Goal: Information Seeking & Learning: Compare options

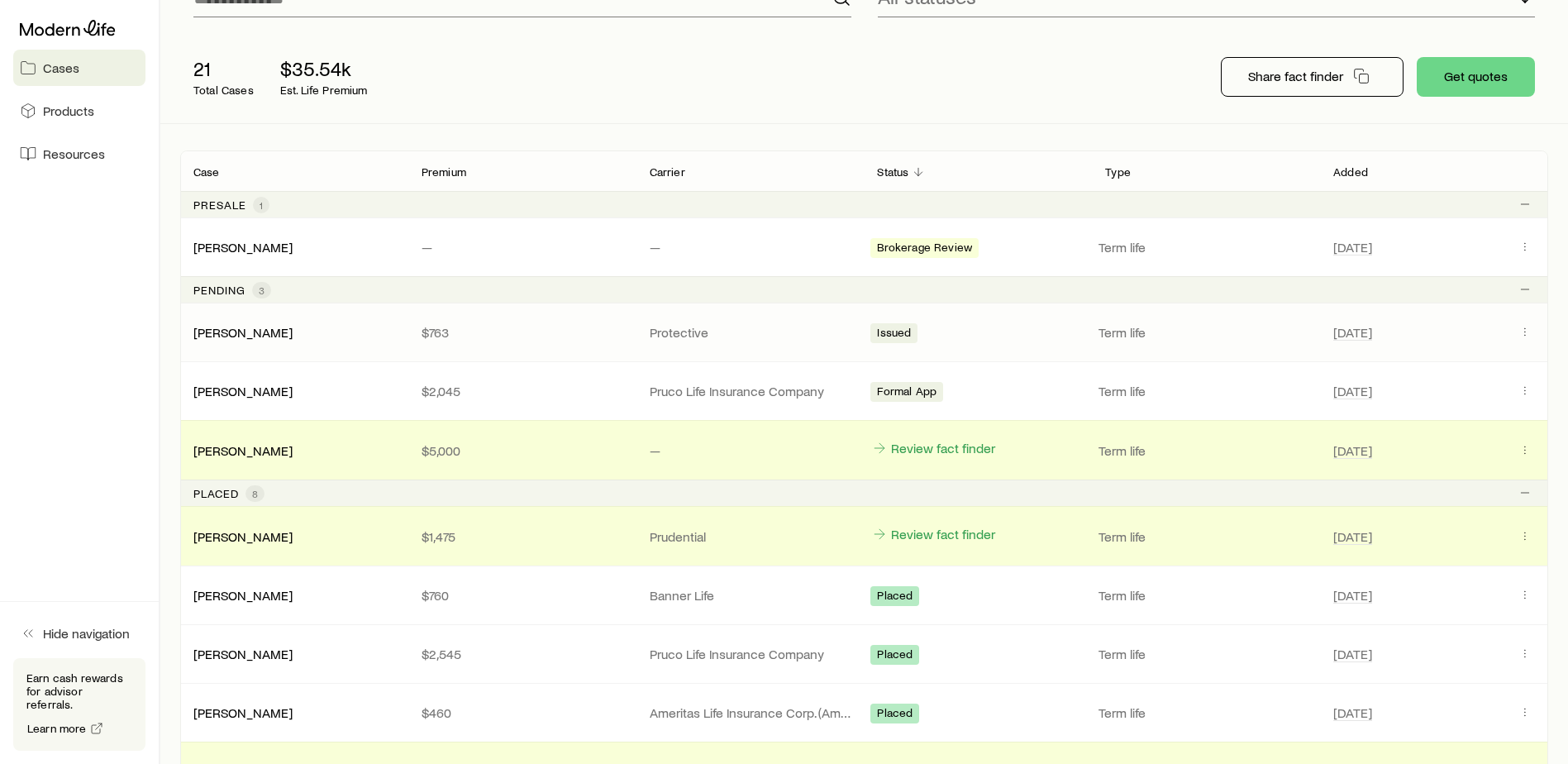
scroll to position [83, 0]
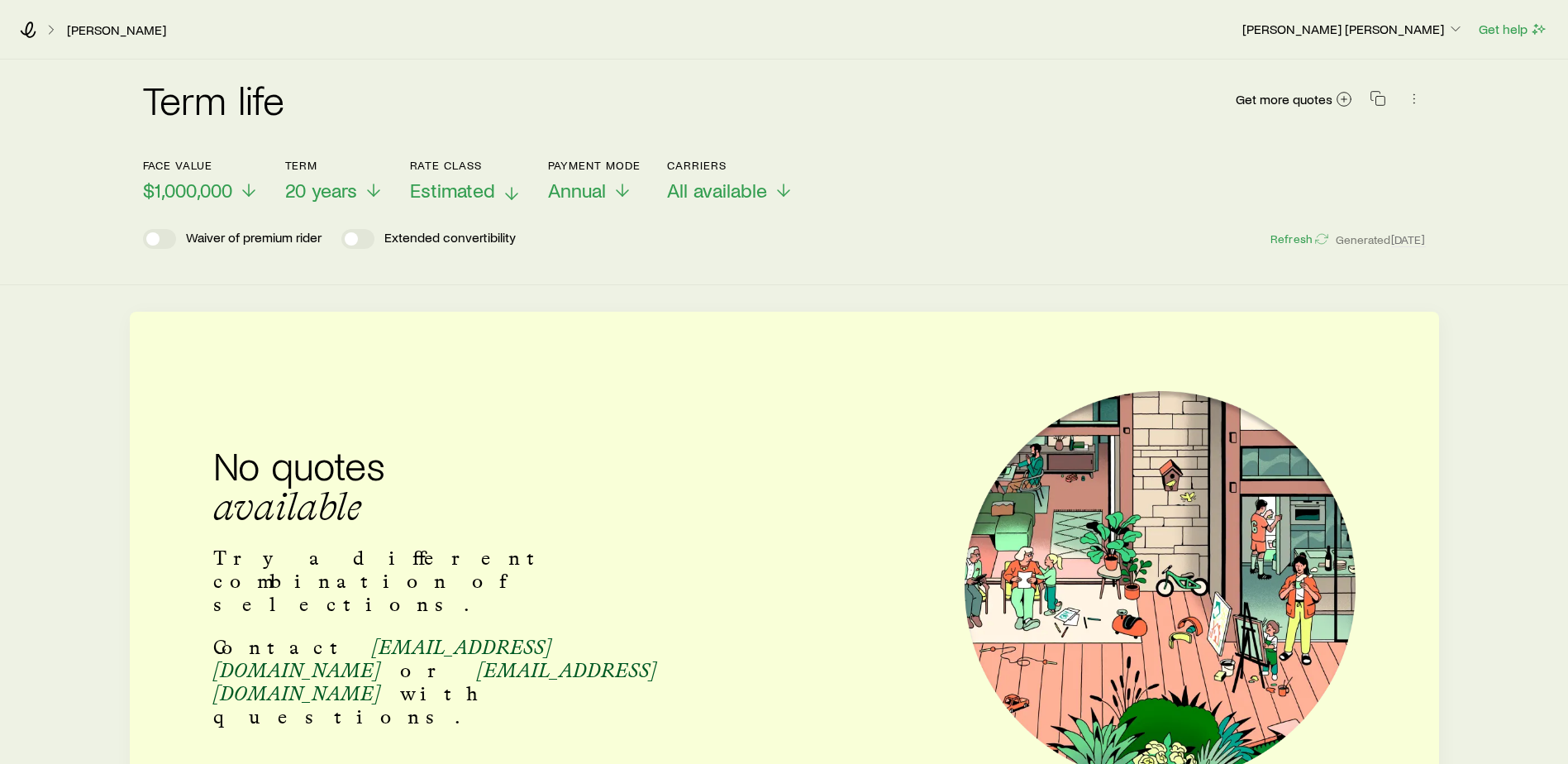
click at [487, 190] on span "Estimated" at bounding box center [452, 189] width 85 height 23
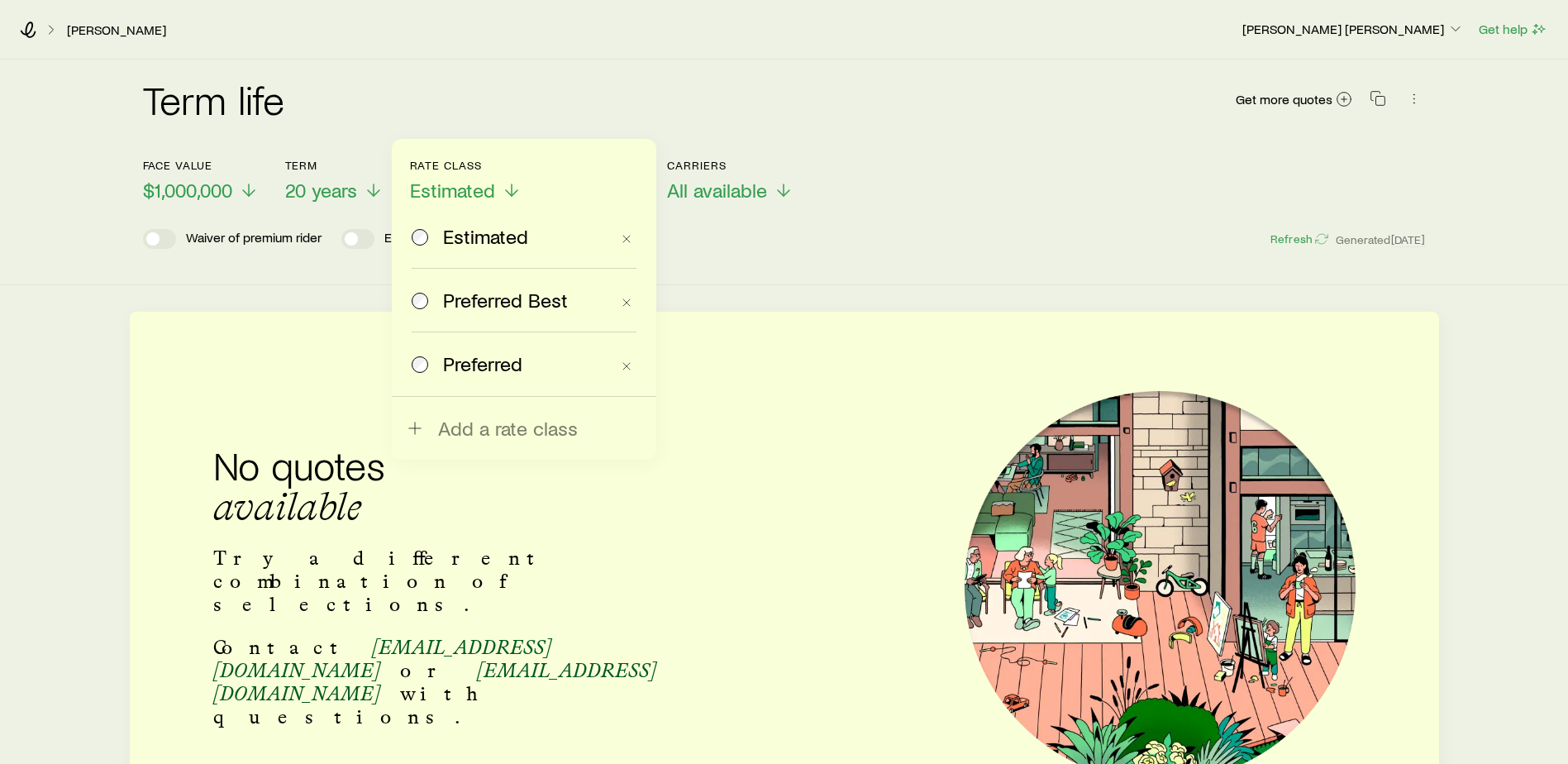
click at [481, 308] on span "Preferred Best" at bounding box center [506, 300] width 125 height 23
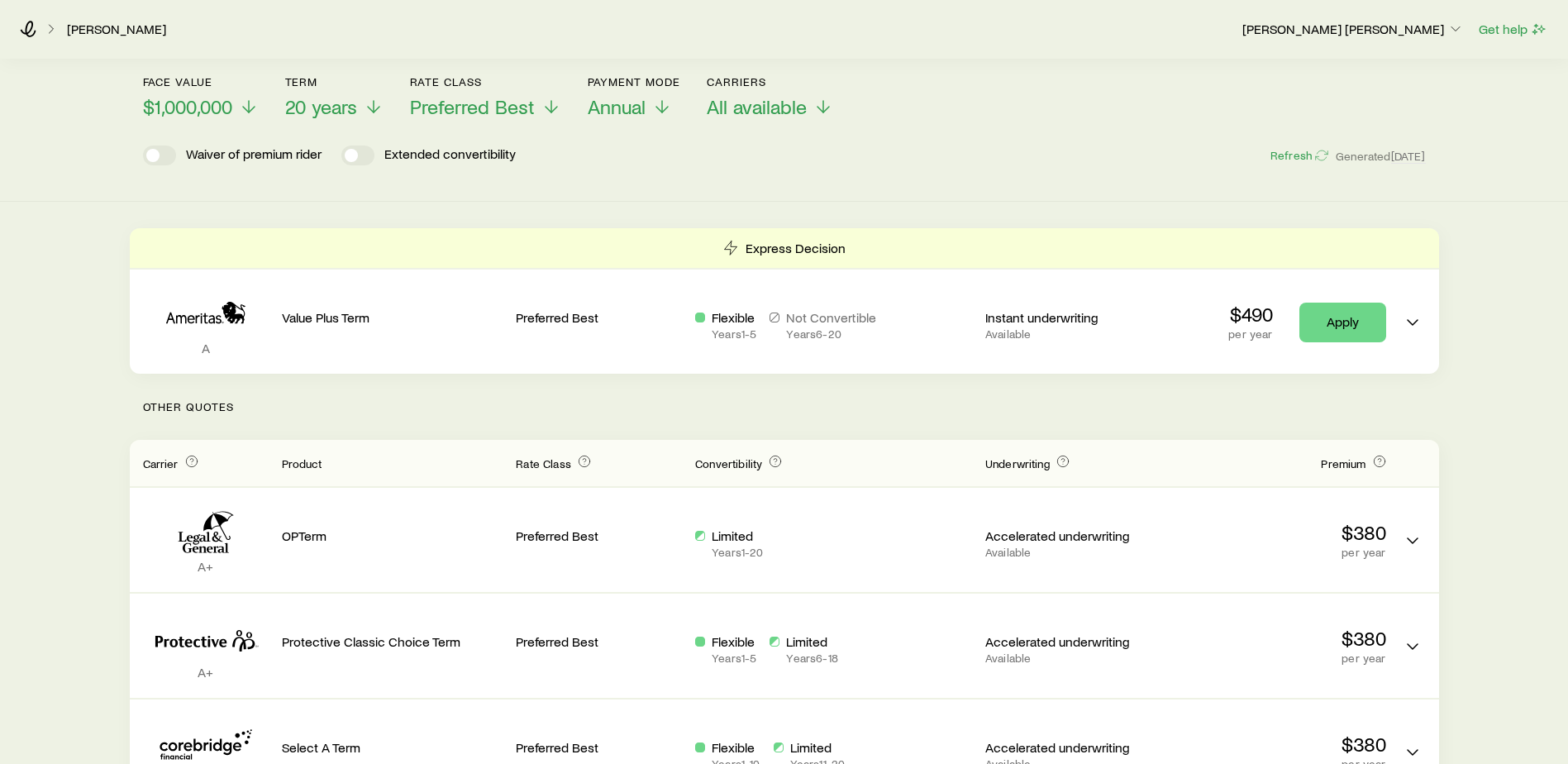
scroll to position [83, 0]
click at [248, 104] on icon at bounding box center [248, 111] width 20 height 20
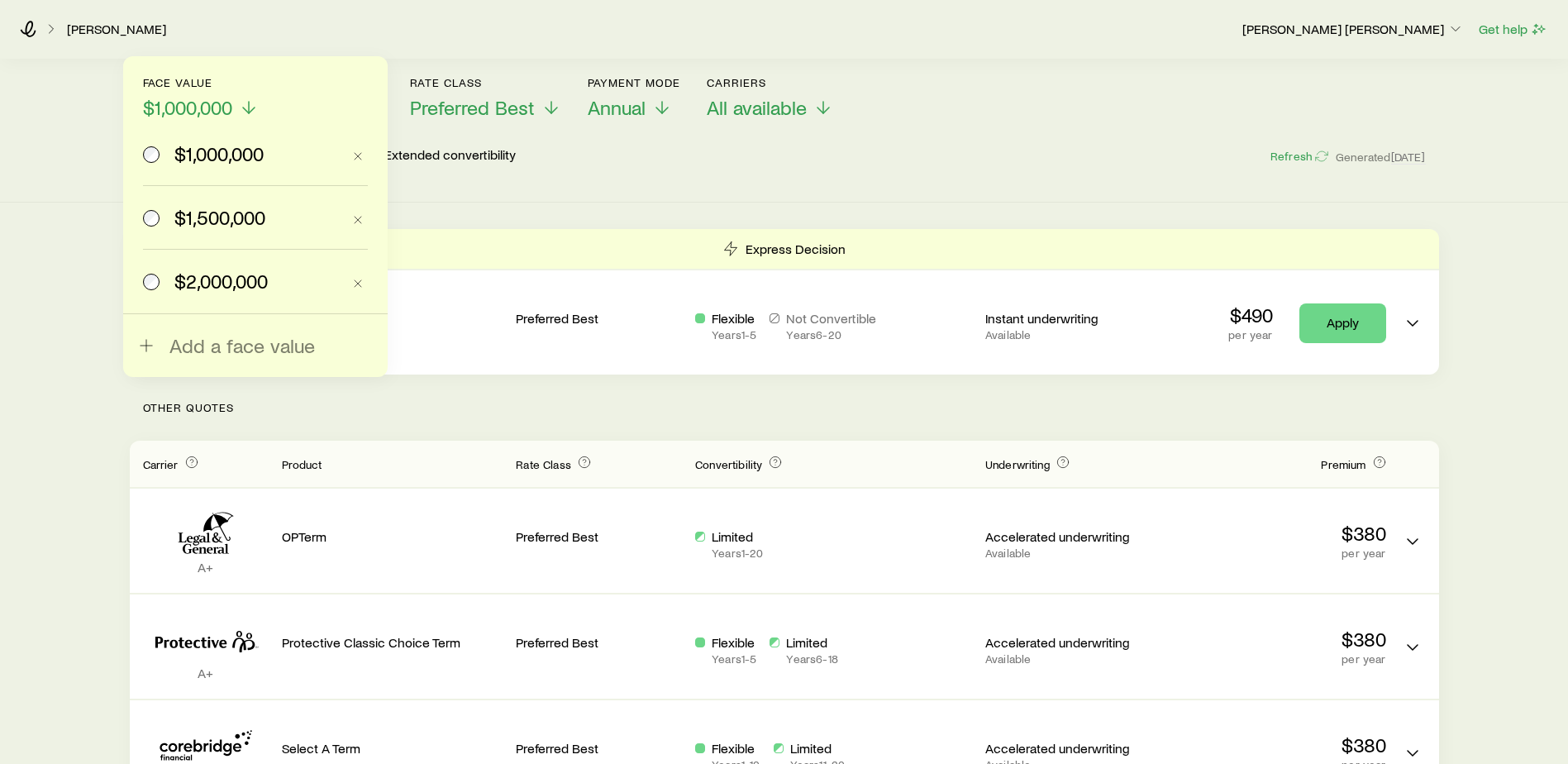
click at [240, 224] on span "$1,500,000" at bounding box center [220, 217] width 91 height 23
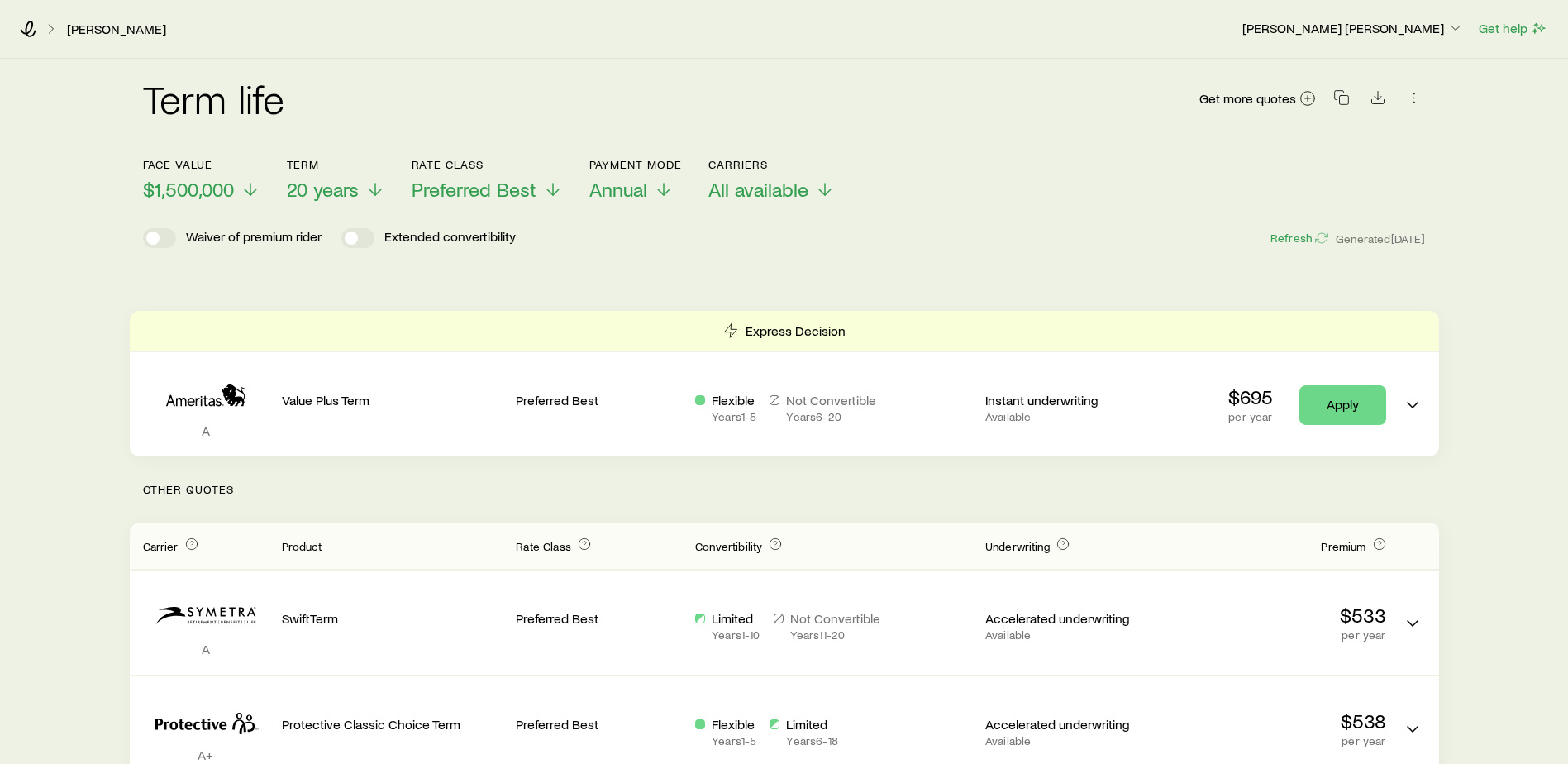
scroll to position [0, 0]
click at [343, 187] on span "20 years" at bounding box center [323, 189] width 72 height 23
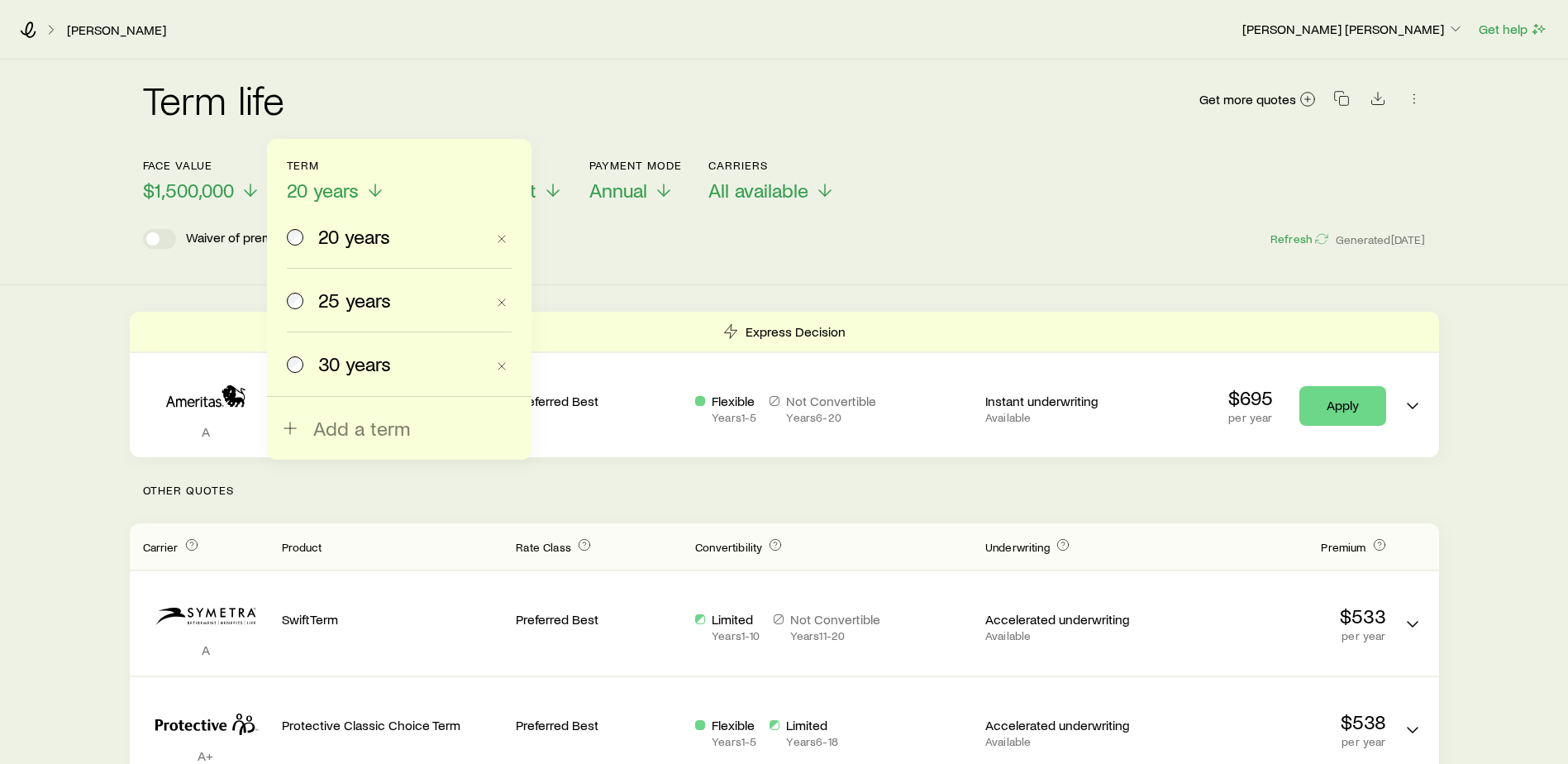
click at [354, 294] on span "25 years" at bounding box center [355, 300] width 73 height 23
